Goal: Information Seeking & Learning: Learn about a topic

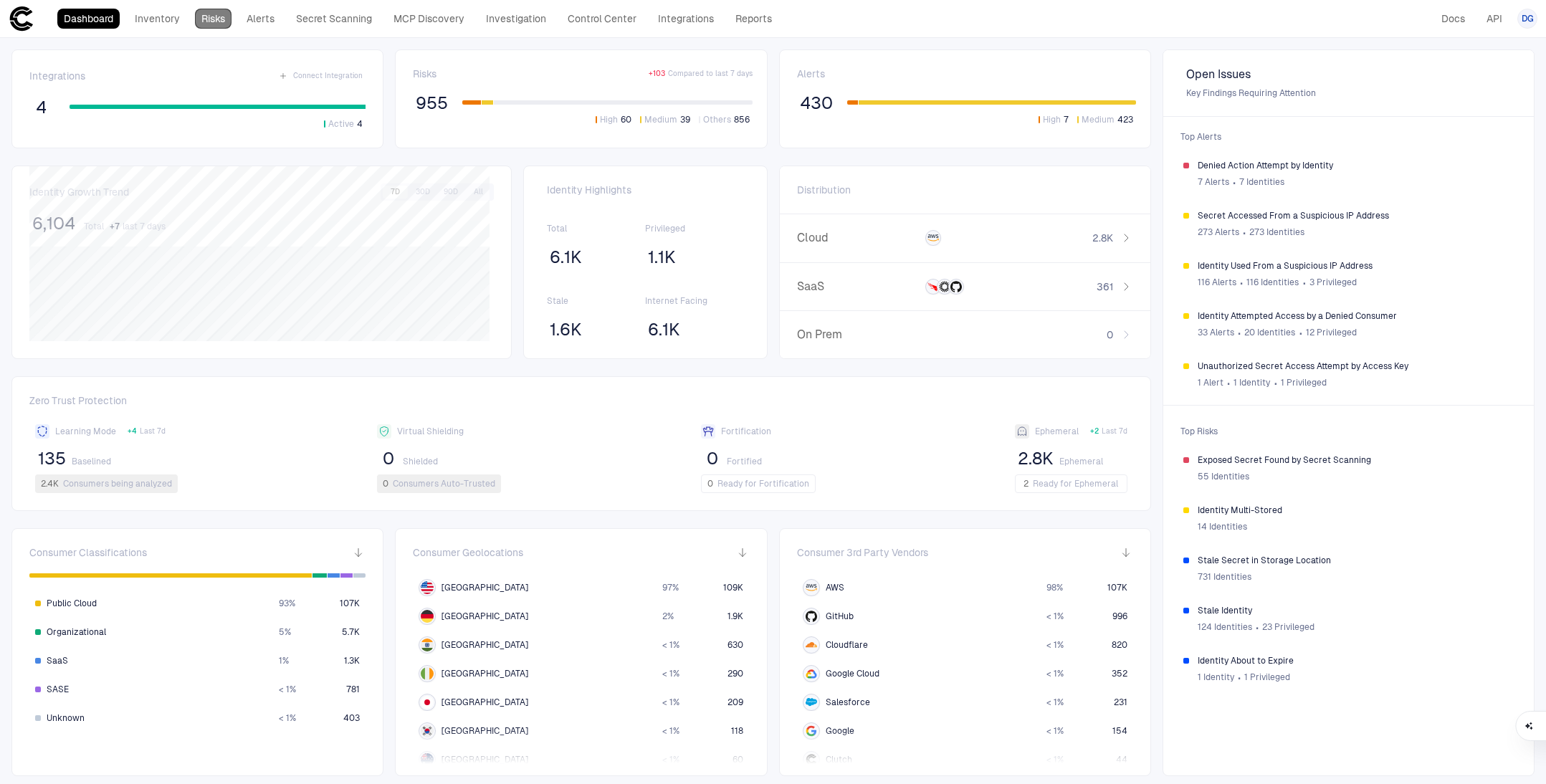
click at [196, 22] on link "Risks" at bounding box center [213, 18] width 37 height 20
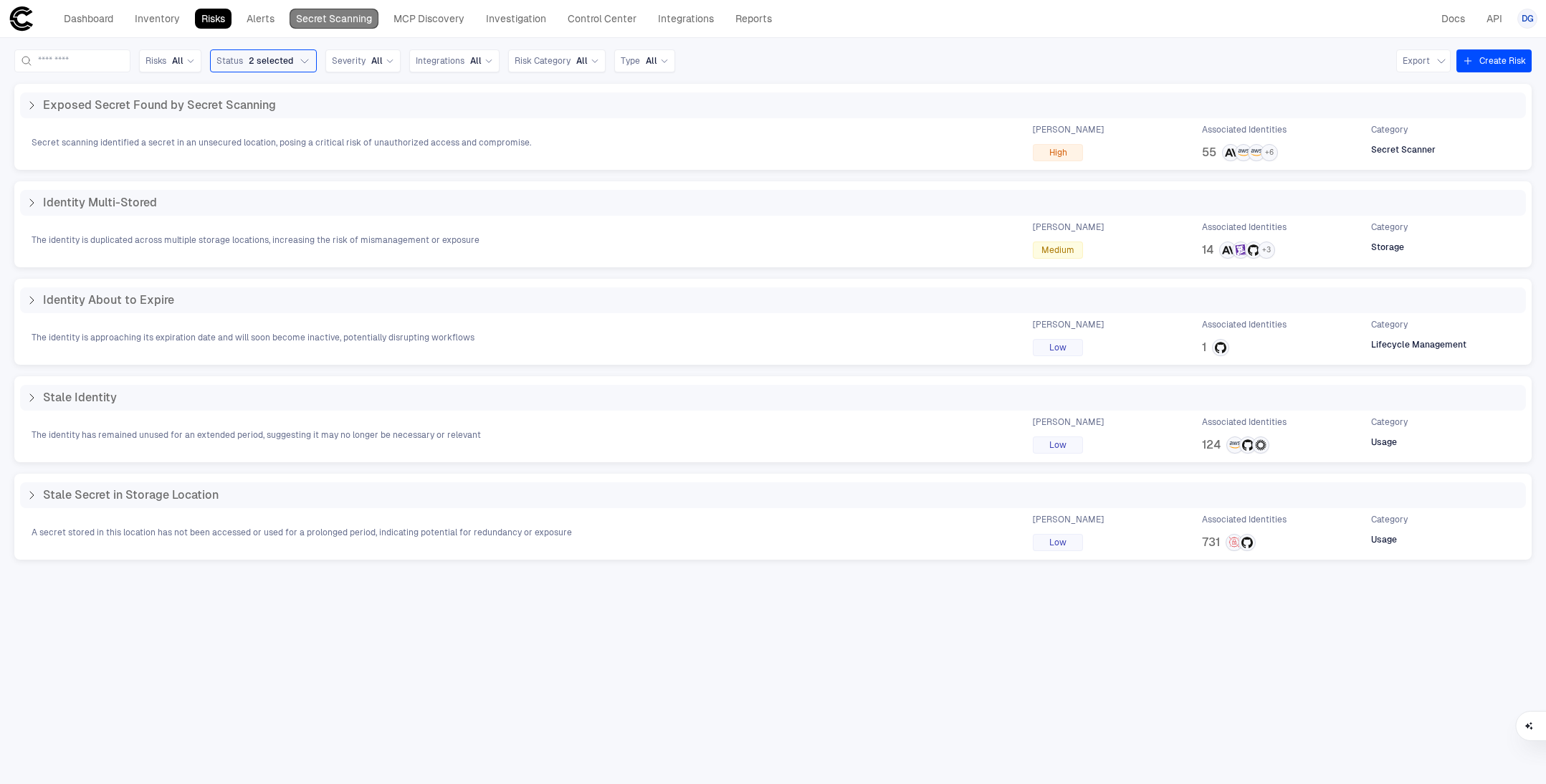
click at [344, 24] on link "Secret Scanning" at bounding box center [334, 18] width 89 height 20
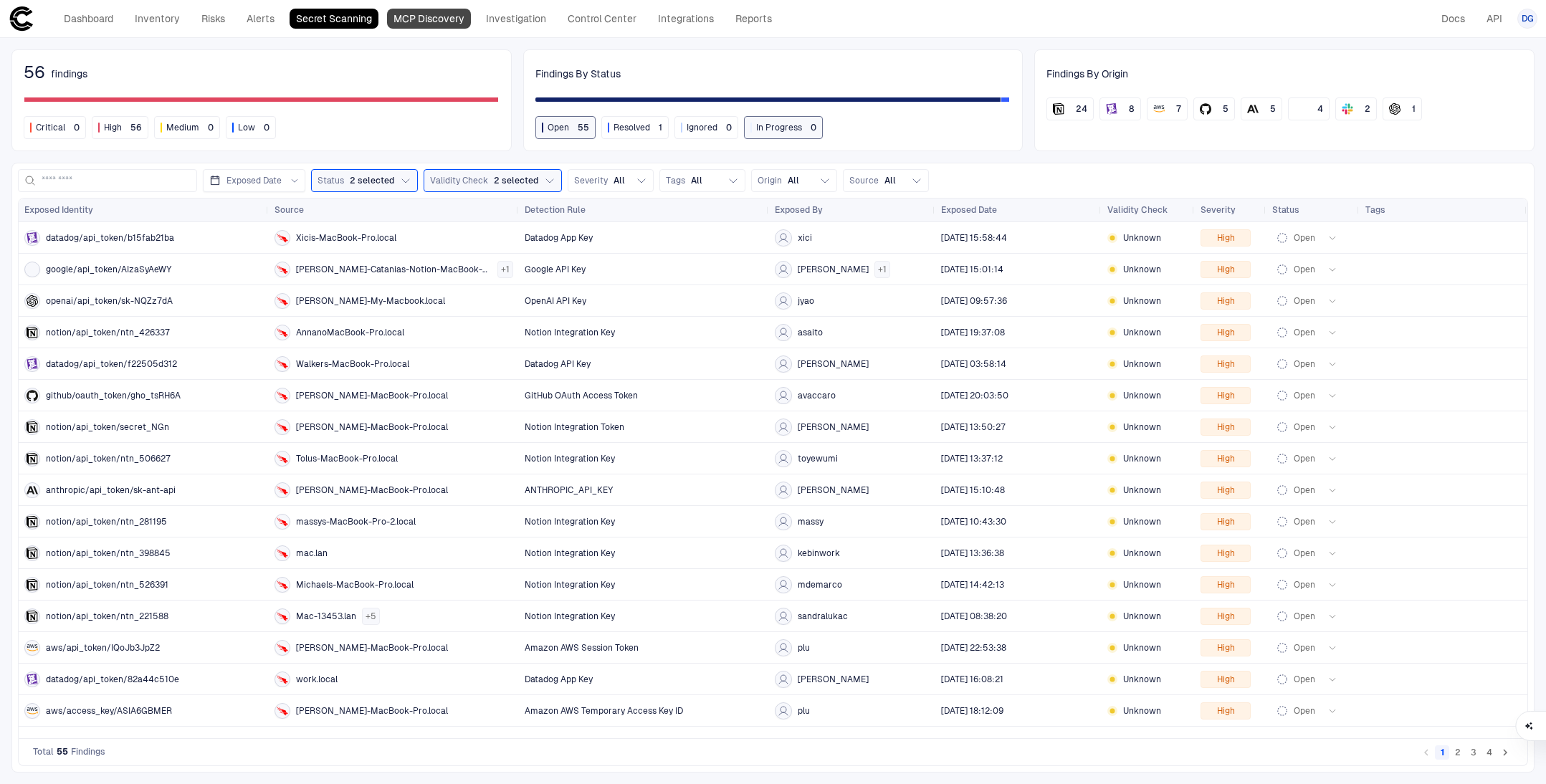
click at [421, 18] on link "MCP Discovery" at bounding box center [429, 18] width 84 height 20
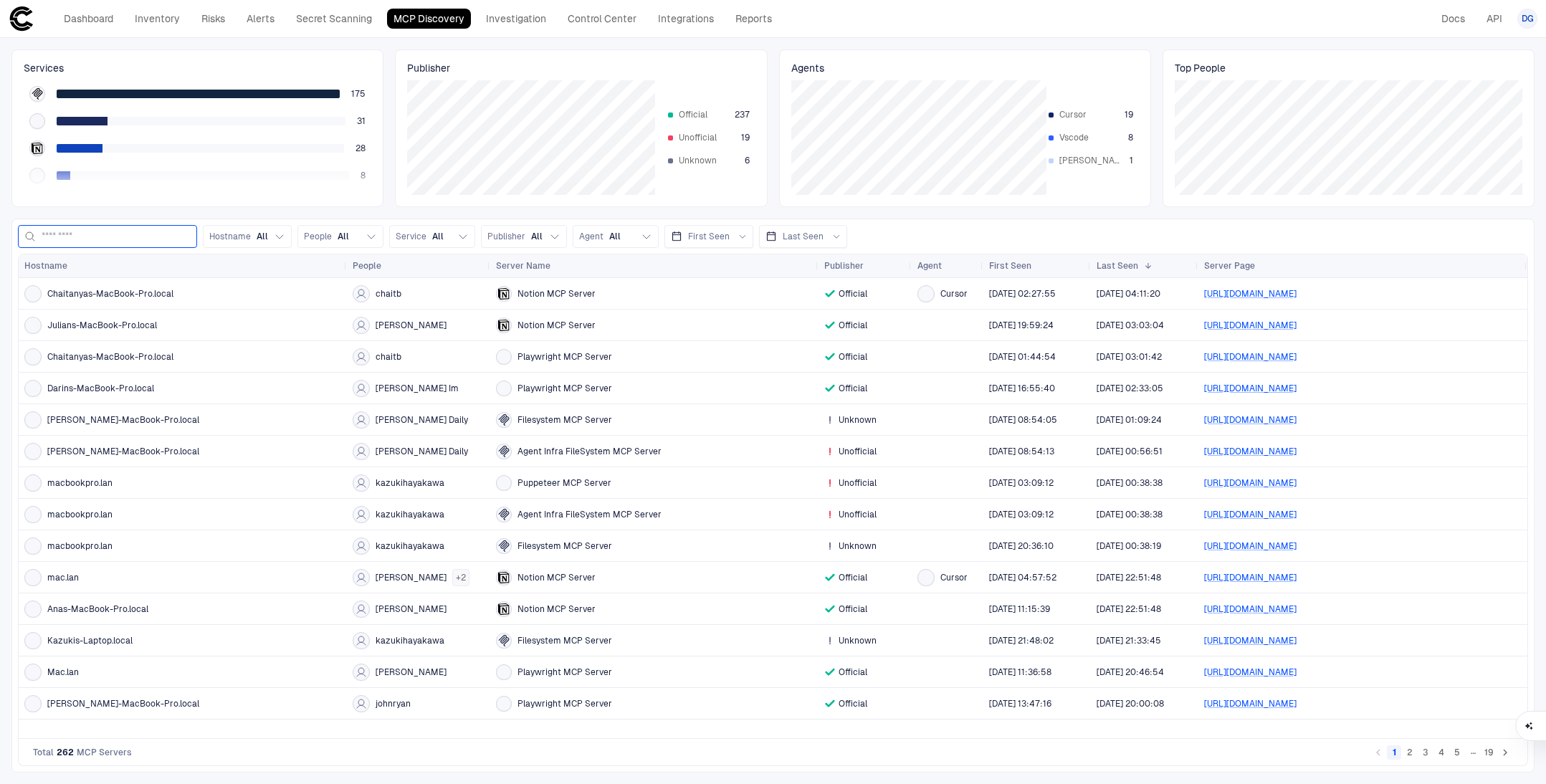
click at [110, 226] on input at bounding box center [116, 236] width 149 height 22
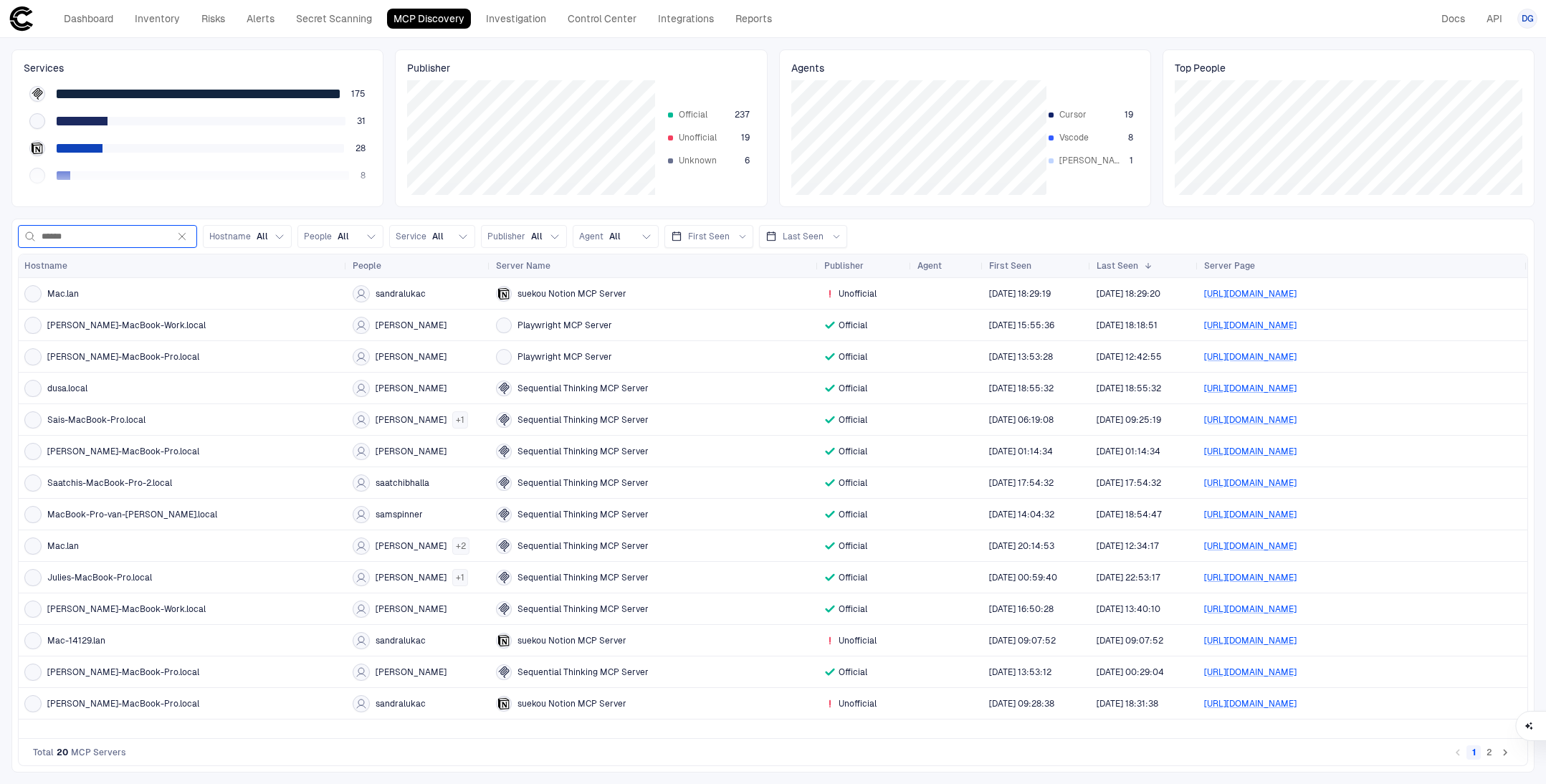
type input "******"
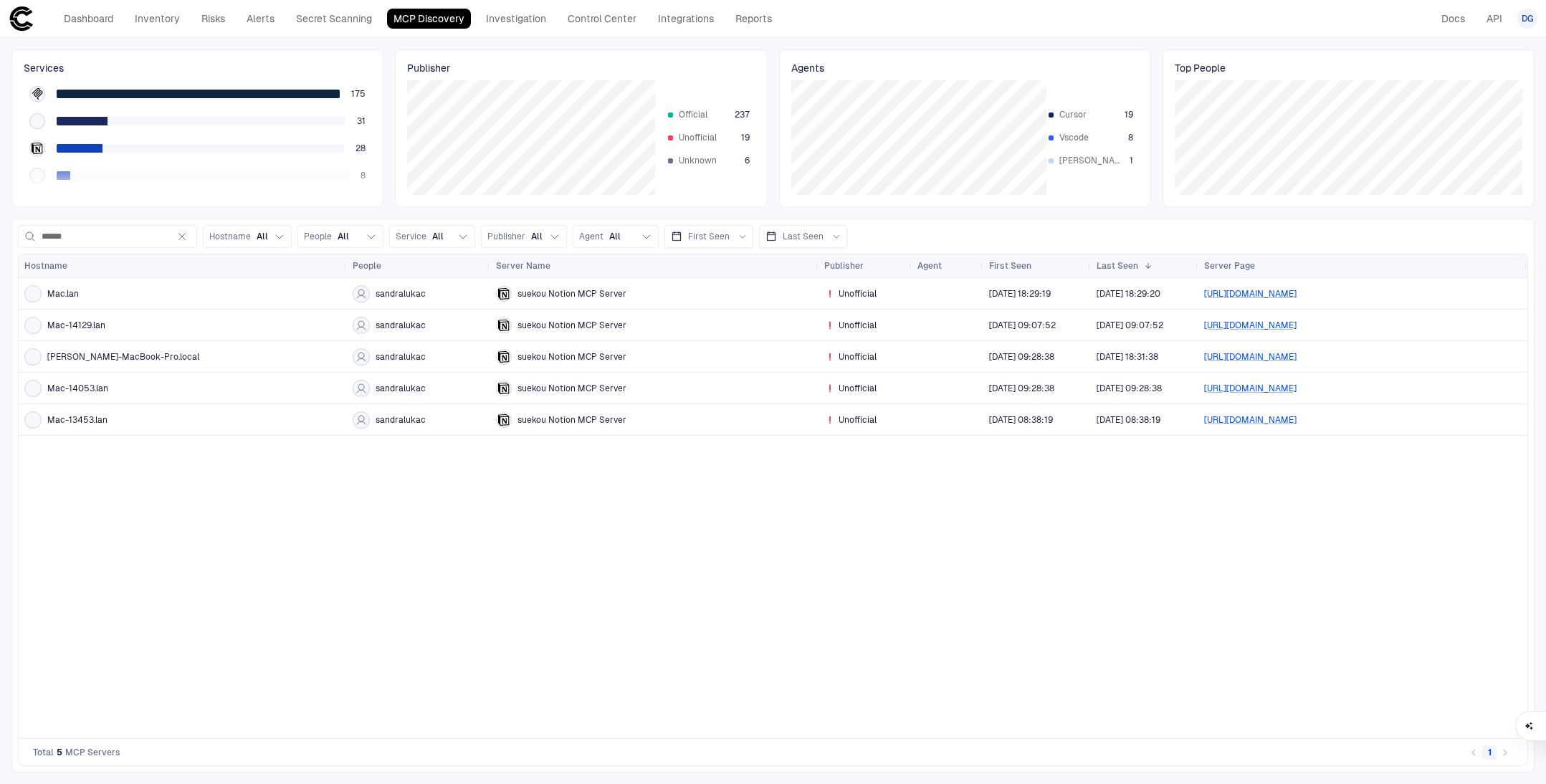
click at [250, 359] on div "[PERSON_NAME]-MacBook-Pro.local" at bounding box center [182, 357] width 317 height 17
click at [162, 356] on div "[PERSON_NAME]-MacBook-Pro.local" at bounding box center [182, 357] width 317 height 17
click at [388, 357] on span "sandralukac" at bounding box center [401, 357] width 51 height 11
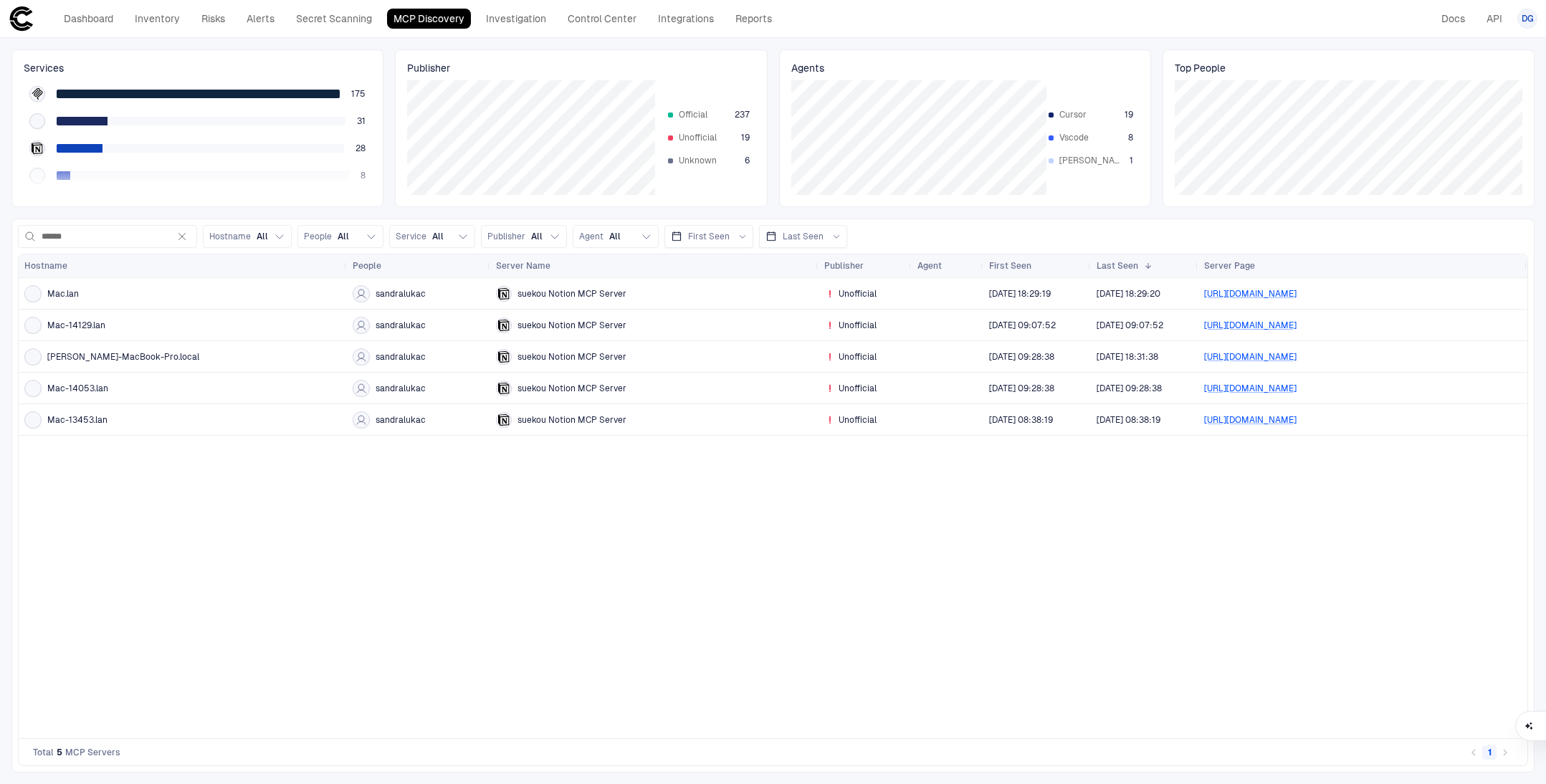
click at [442, 499] on div "Mac.lan sandralukac suekou Notion MCP Server Unofficial [DATE] 18:29:19 [DATE] …" at bounding box center [772, 508] width 1508 height 460
drag, startPoint x: 1445, startPoint y: 291, endPoint x: 1192, endPoint y: 295, distance: 253.0
click at [1192, 295] on div "Mac.lan sandralukac suekou Notion MCP Server Unofficial [DATE] 18:29:19 [DATE] …" at bounding box center [772, 294] width 1508 height 31
copy div "[URL][DOMAIN_NAME]"
click at [520, 560] on div "Mac.lan sandralukac suekou Notion MCP Server Unofficial [DATE] 18:29:19 [DATE] …" at bounding box center [772, 508] width 1508 height 460
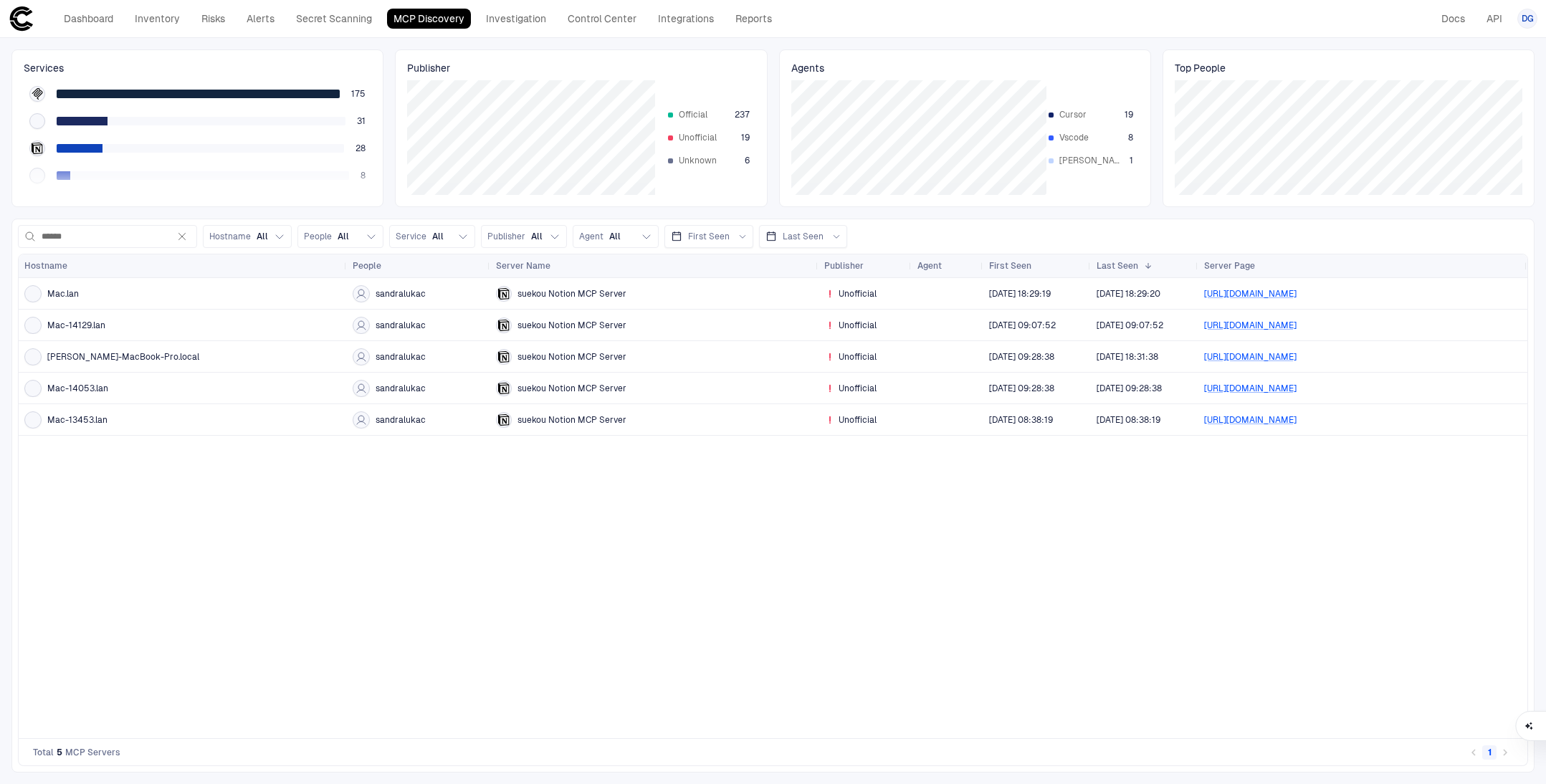
click at [878, 588] on div "Mac.lan sandralukac suekou Notion MCP Server Unofficial [DATE] 18:29:19 [DATE] …" at bounding box center [772, 508] width 1508 height 460
click at [207, 151] on div at bounding box center [200, 148] width 287 height 9
click at [36, 147] on icon "Notion" at bounding box center [37, 147] width 10 height 11
click at [131, 138] on div "28" at bounding box center [197, 147] width 347 height 27
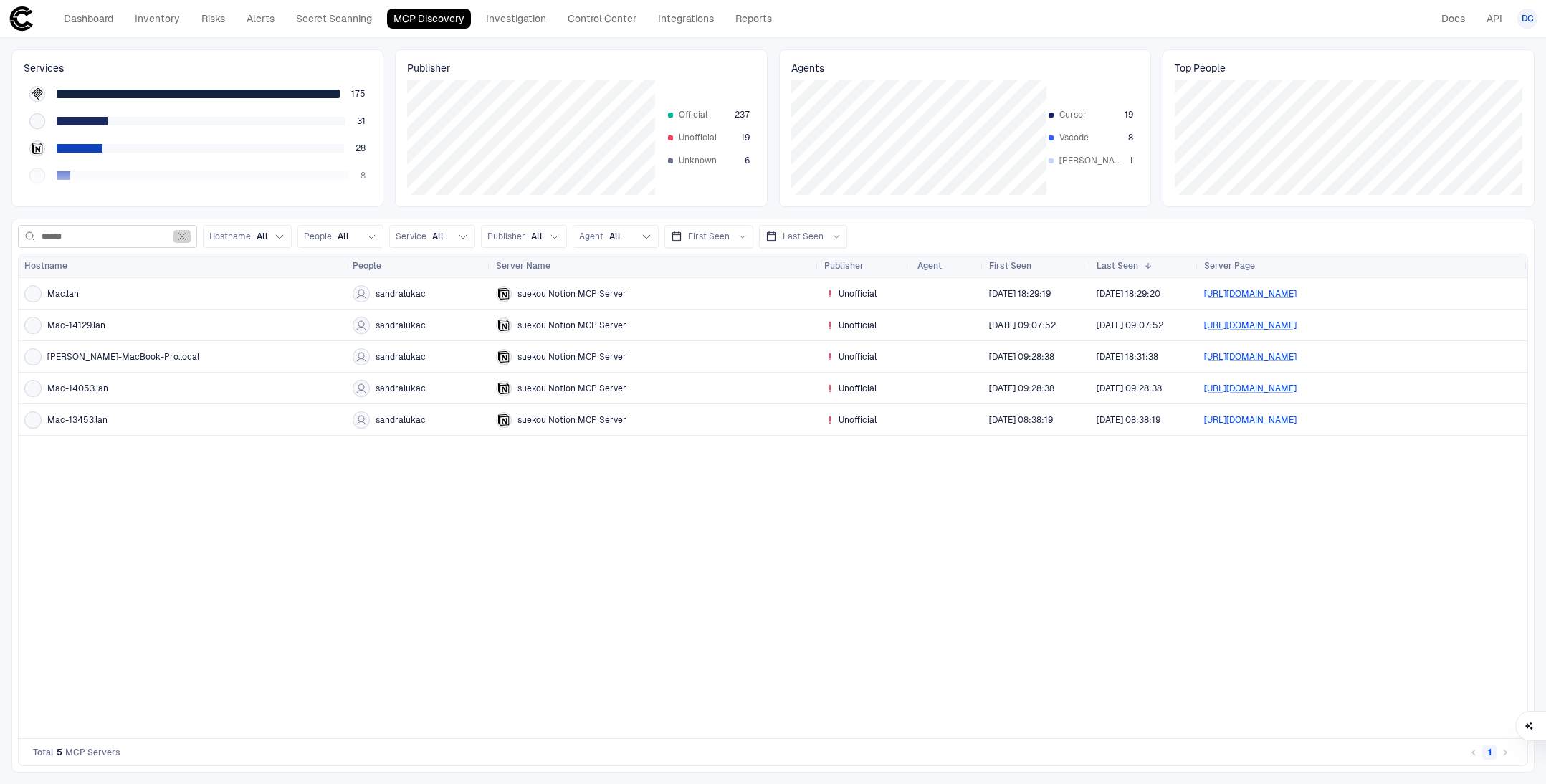
click at [188, 232] on button "******" at bounding box center [182, 236] width 17 height 13
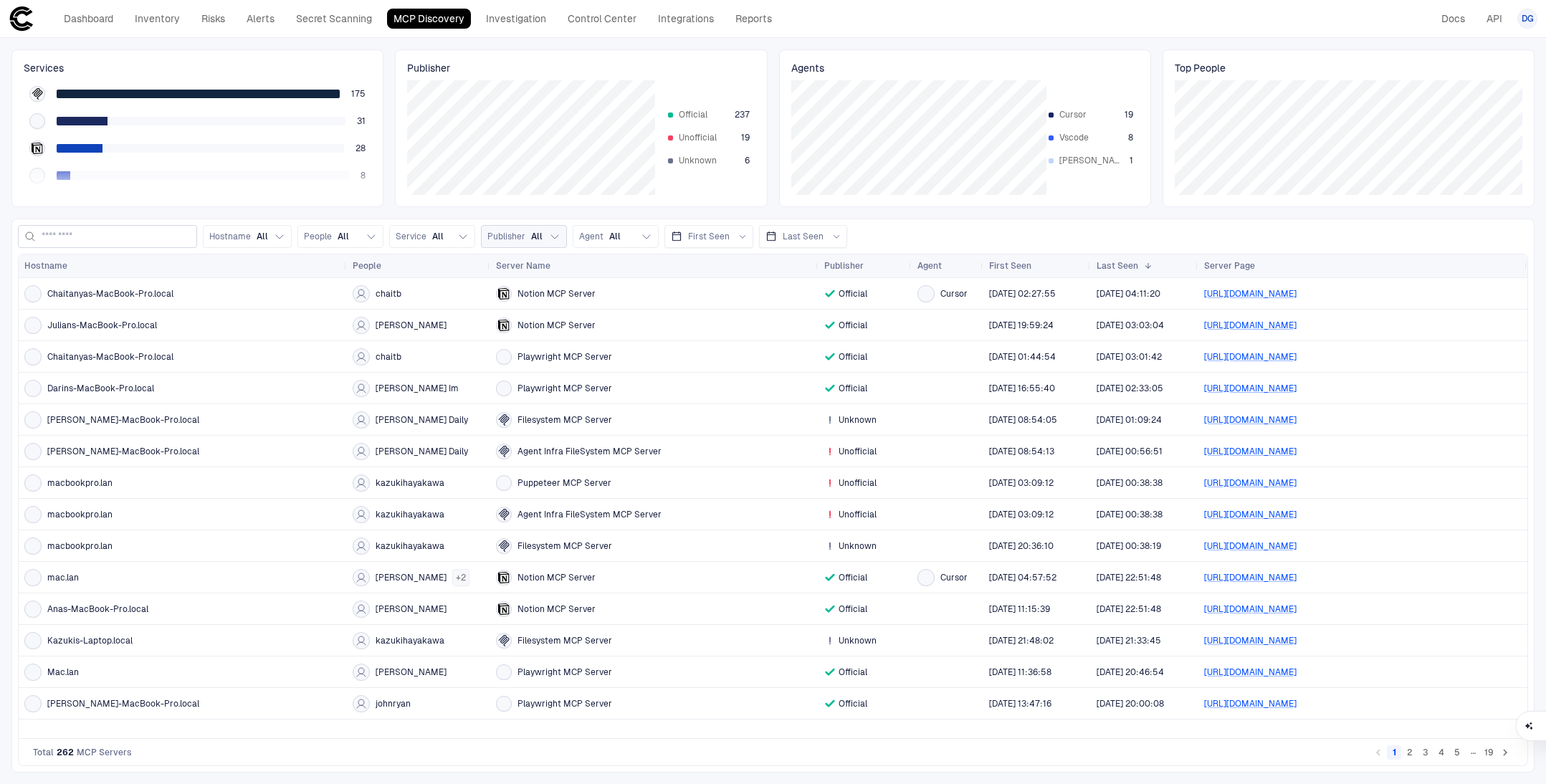
click at [498, 241] on span "Publisher" at bounding box center [507, 236] width 38 height 11
click at [558, 306] on div "Unofficial" at bounding box center [571, 299] width 167 height 24
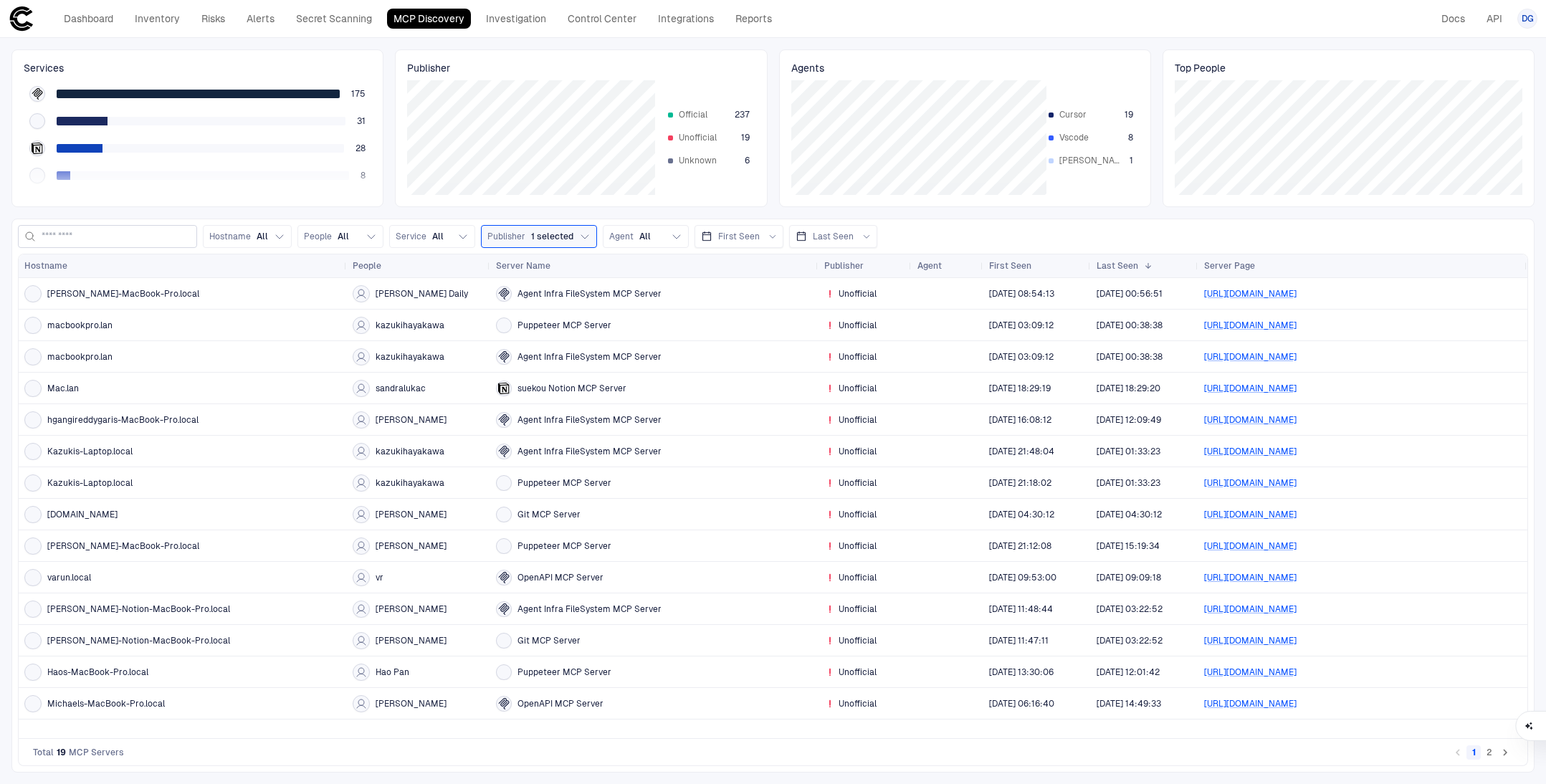
click at [453, 203] on div "Publisher Official 237 Unofficial 19 Unknown 6" at bounding box center [581, 128] width 372 height 158
click at [694, 384] on div "suekou Notion MCP Server" at bounding box center [654, 388] width 317 height 16
drag, startPoint x: 413, startPoint y: 378, endPoint x: 613, endPoint y: 379, distance: 200.0
click at [419, 378] on div "sandralukac" at bounding box center [418, 388] width 132 height 30
click at [795, 396] on div "suekou Notion MCP Server" at bounding box center [654, 388] width 317 height 30
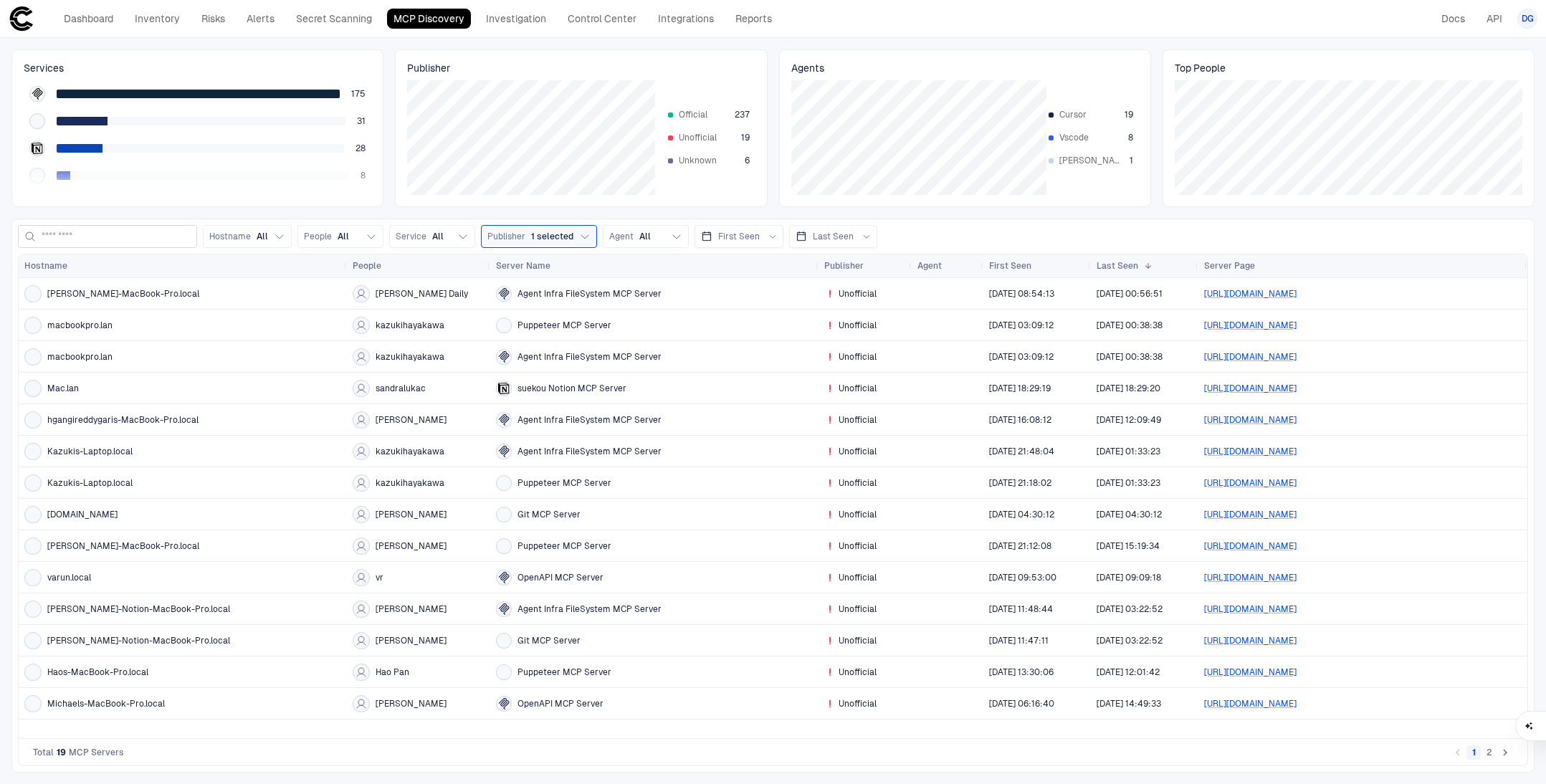
click at [866, 393] on div "Unofficial" at bounding box center [865, 388] width 82 height 30
click at [1079, 388] on span "[DATE] 18:29:19" at bounding box center [1037, 388] width 96 height 29
click at [429, 376] on div "sandralukac" at bounding box center [418, 388] width 132 height 30
click at [422, 384] on span "sandralukac" at bounding box center [401, 388] width 51 height 11
click at [555, 391] on span "suekou Notion MCP Server" at bounding box center [571, 388] width 109 height 11
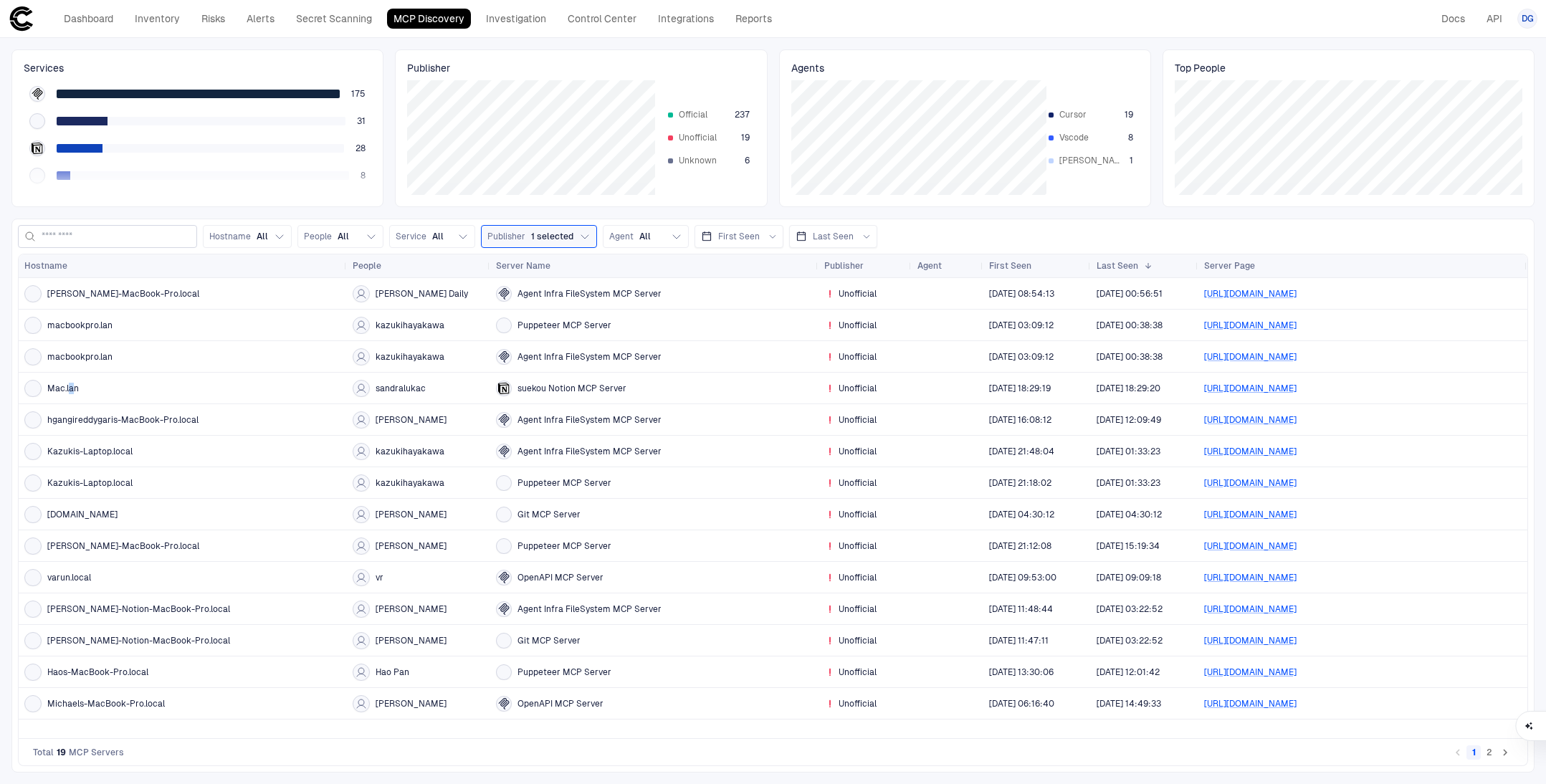
click at [72, 387] on span "Mac.lan" at bounding box center [63, 388] width 31 height 11
drag, startPoint x: 145, startPoint y: 456, endPoint x: 196, endPoint y: 457, distance: 51.0
click at [196, 457] on div "Kazukis-Laptop.local" at bounding box center [182, 452] width 317 height 17
click at [197, 457] on div "Kazukis-Laptop.local" at bounding box center [182, 452] width 317 height 17
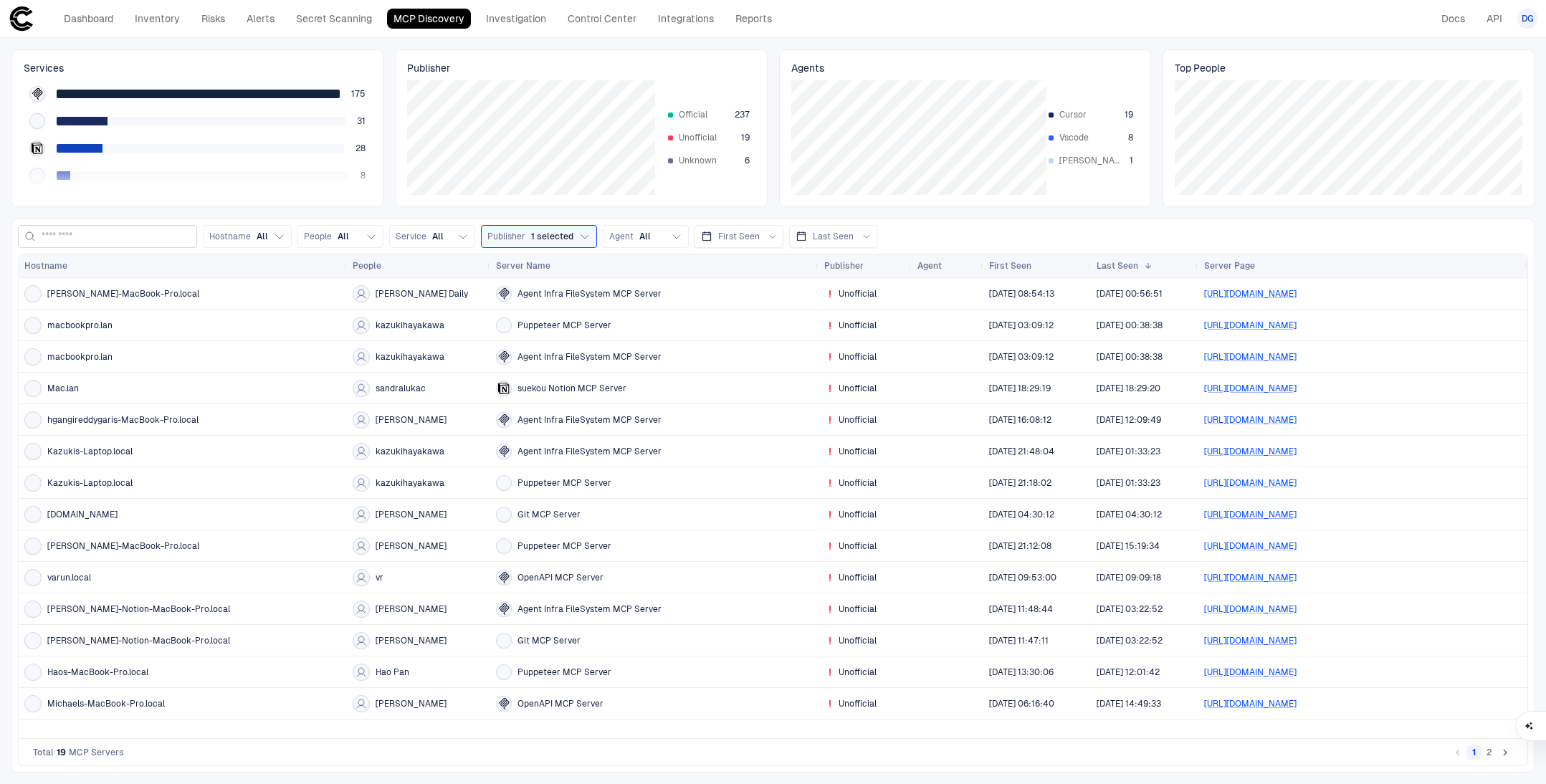
click at [284, 469] on div "Kazukis-Laptop.local" at bounding box center [182, 483] width 317 height 30
click at [227, 552] on div "[PERSON_NAME]-MacBook-Pro.local" at bounding box center [182, 546] width 317 height 17
copy span "sandralukac"
drag, startPoint x: 436, startPoint y: 390, endPoint x: 373, endPoint y: 386, distance: 63.1
click at [373, 386] on div "sandralukac" at bounding box center [418, 388] width 132 height 17
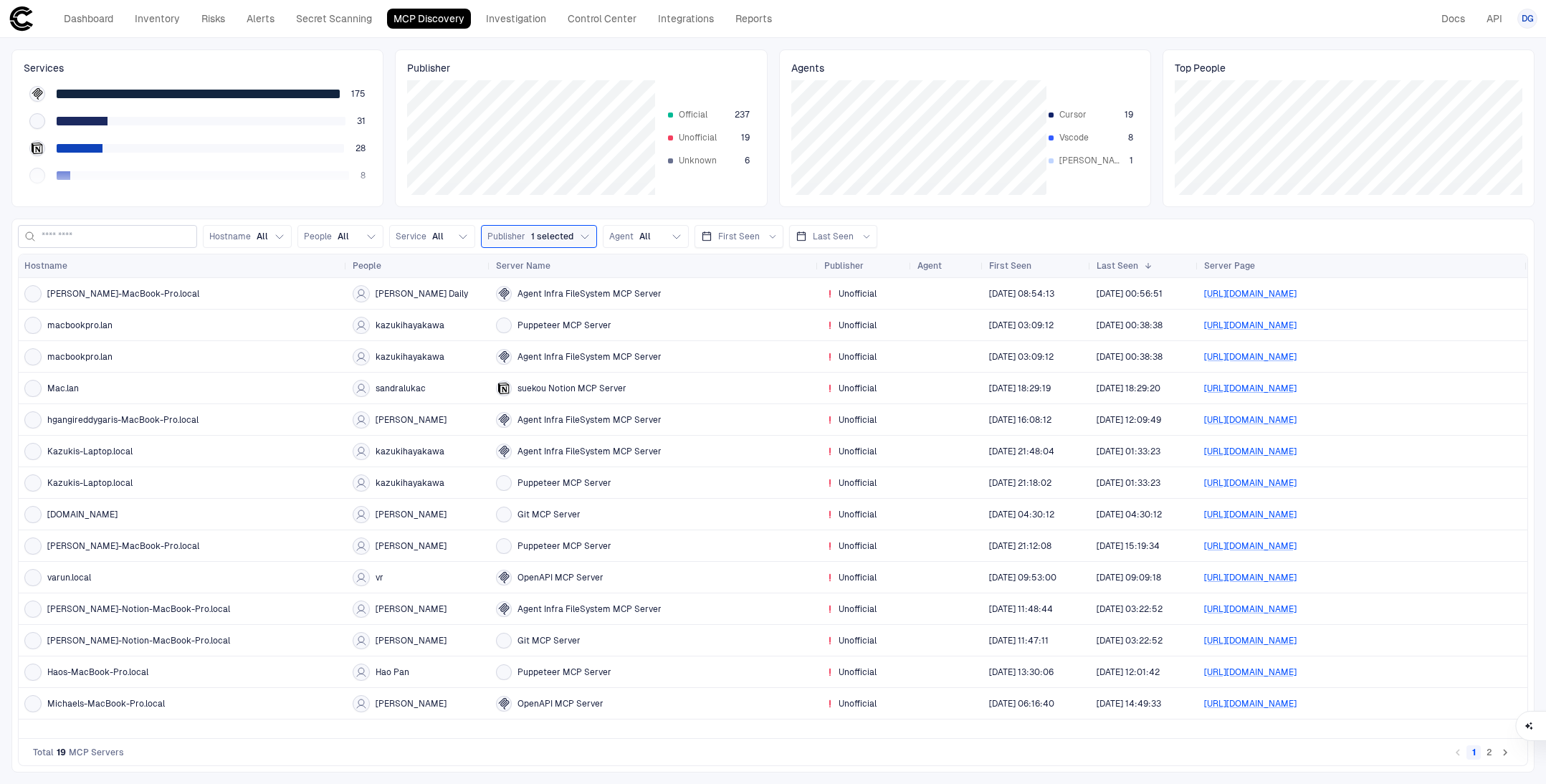
click at [544, 638] on span "Git MCP Server" at bounding box center [549, 640] width 63 height 11
click at [148, 508] on div "[DOMAIN_NAME]" at bounding box center [182, 515] width 317 height 17
drag, startPoint x: 100, startPoint y: 510, endPoint x: 213, endPoint y: 508, distance: 113.0
click at [106, 509] on span "[DOMAIN_NAME]" at bounding box center [82, 514] width 71 height 11
click at [167, 553] on div "[PERSON_NAME]-MacBook-Pro.local" at bounding box center [182, 546] width 317 height 17
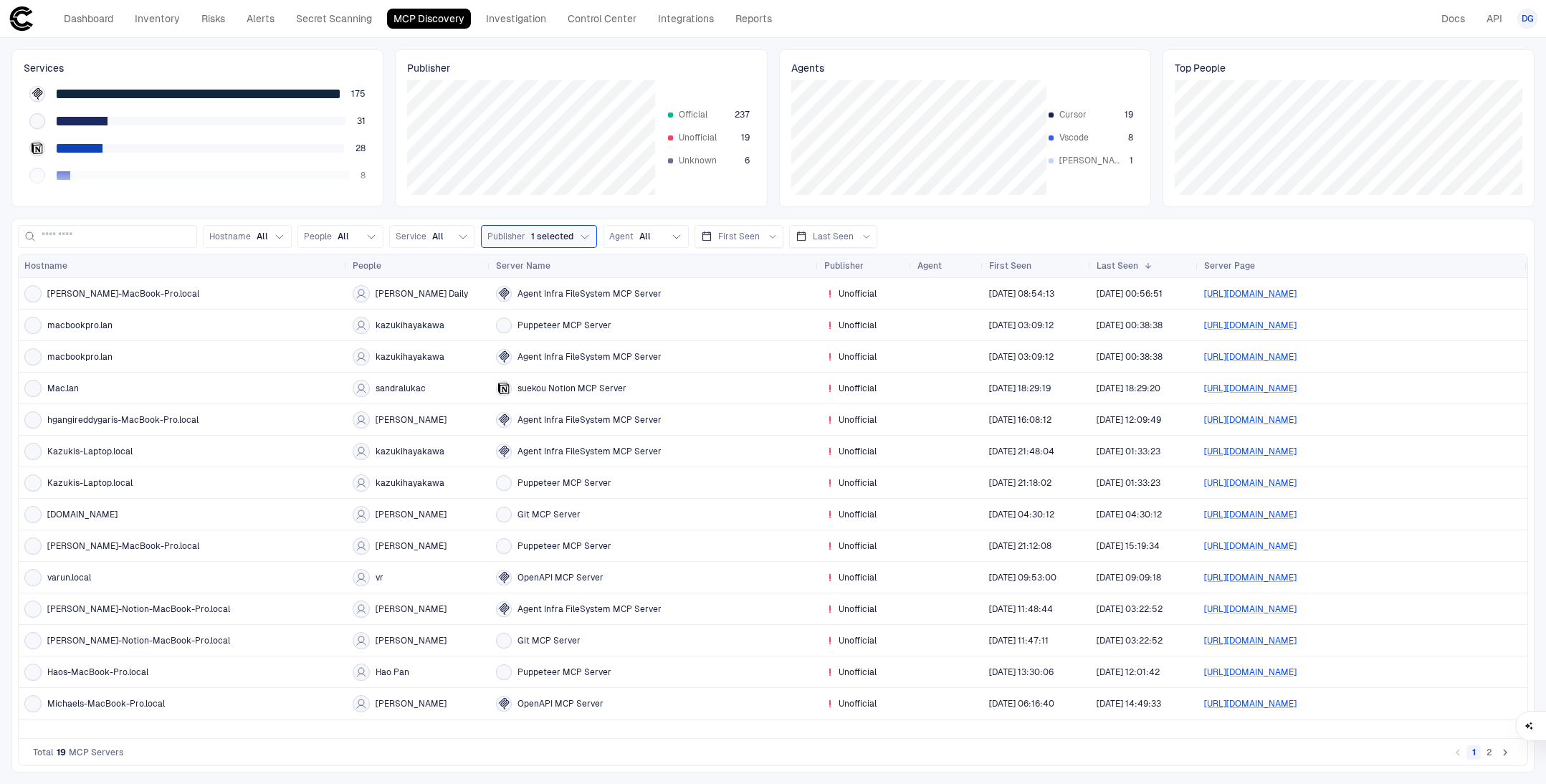
click at [168, 551] on div "[PERSON_NAME]-MacBook-Pro.local" at bounding box center [182, 546] width 317 height 17
click at [396, 538] on div "[PERSON_NAME]" at bounding box center [400, 546] width 94 height 17
click at [402, 540] on div "[PERSON_NAME]" at bounding box center [400, 546] width 94 height 17
click at [411, 539] on div "[PERSON_NAME]" at bounding box center [400, 546] width 94 height 17
